Goal: Task Accomplishment & Management: Use online tool/utility

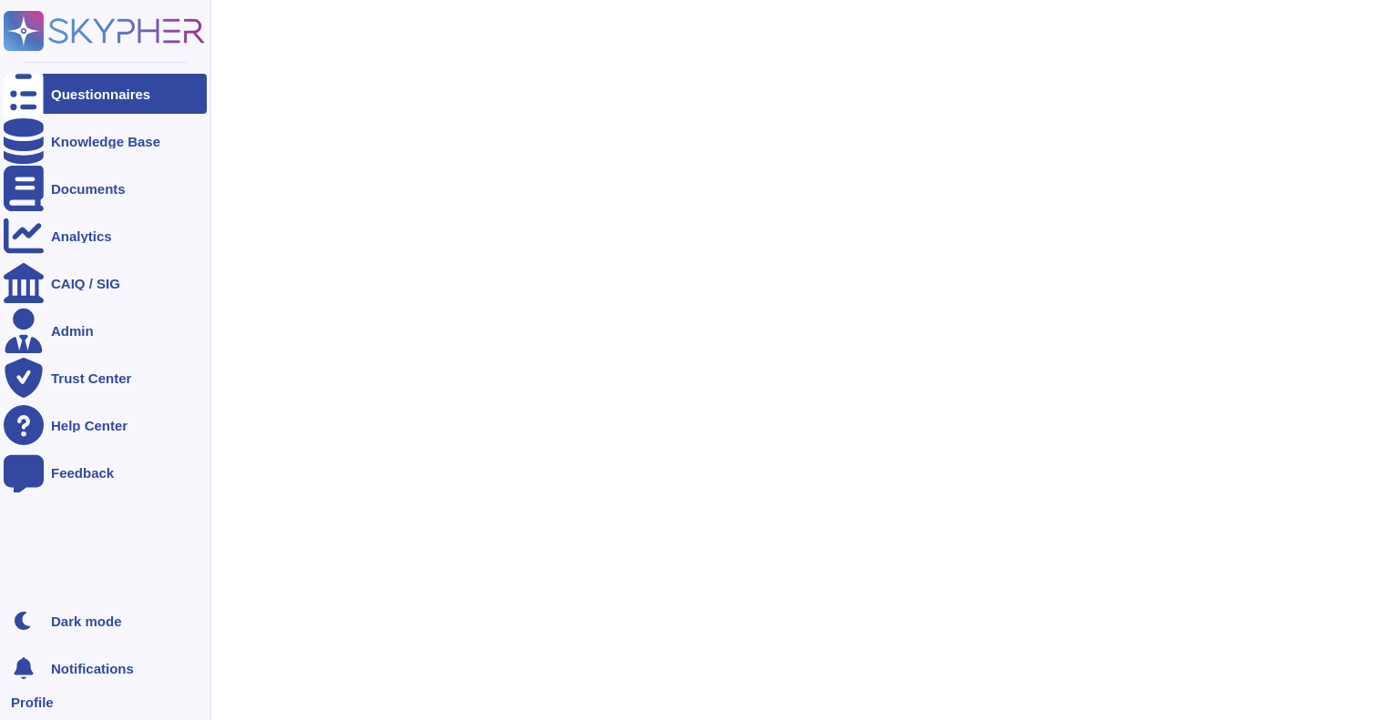
click at [51, 97] on div "Questionnaires" at bounding box center [100, 94] width 99 height 14
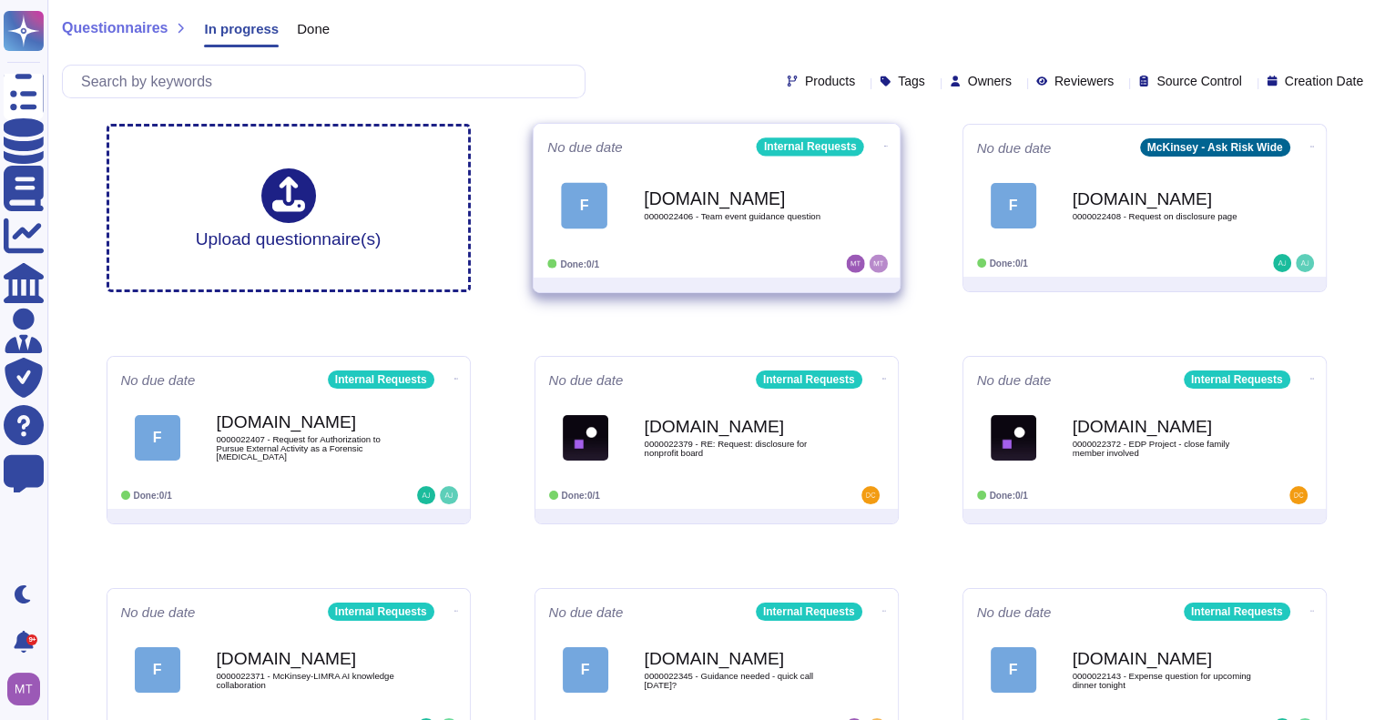
click at [689, 195] on b "[DOMAIN_NAME]" at bounding box center [736, 197] width 184 height 17
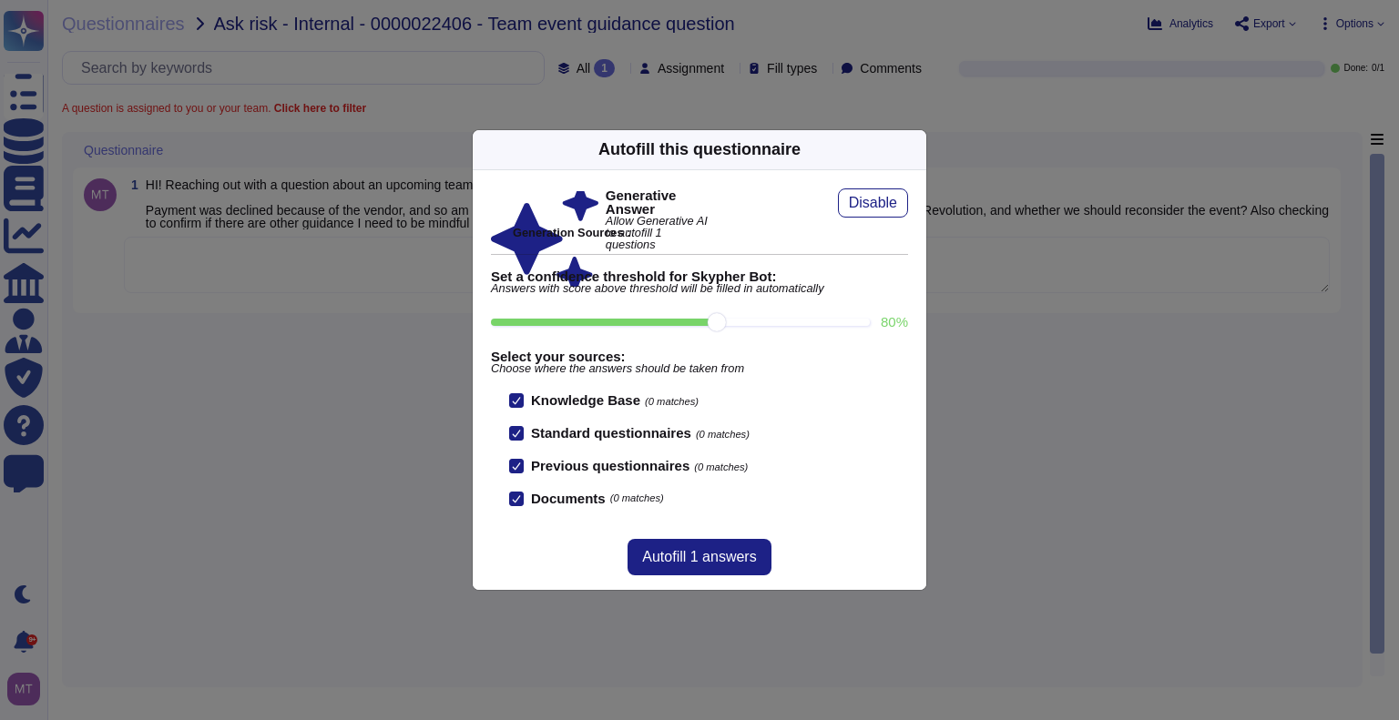
click at [915, 149] on icon at bounding box center [915, 149] width 0 height 0
